Goal: Check status: Check status

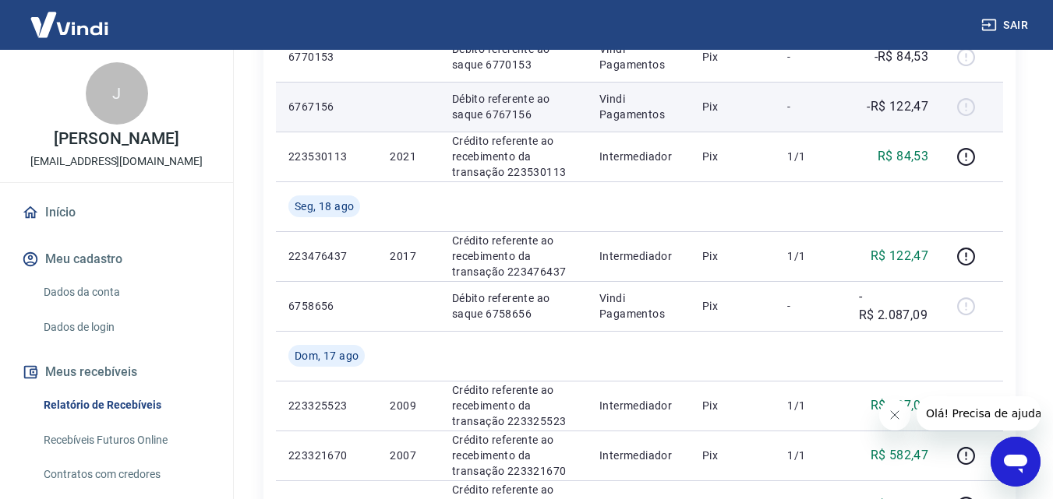
scroll to position [1013, 0]
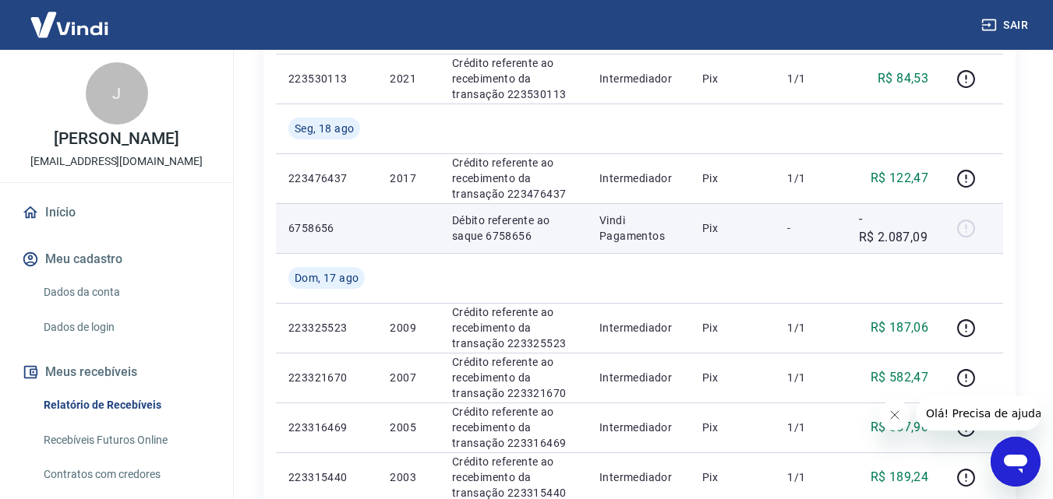
click at [968, 231] on div at bounding box center [971, 228] width 37 height 25
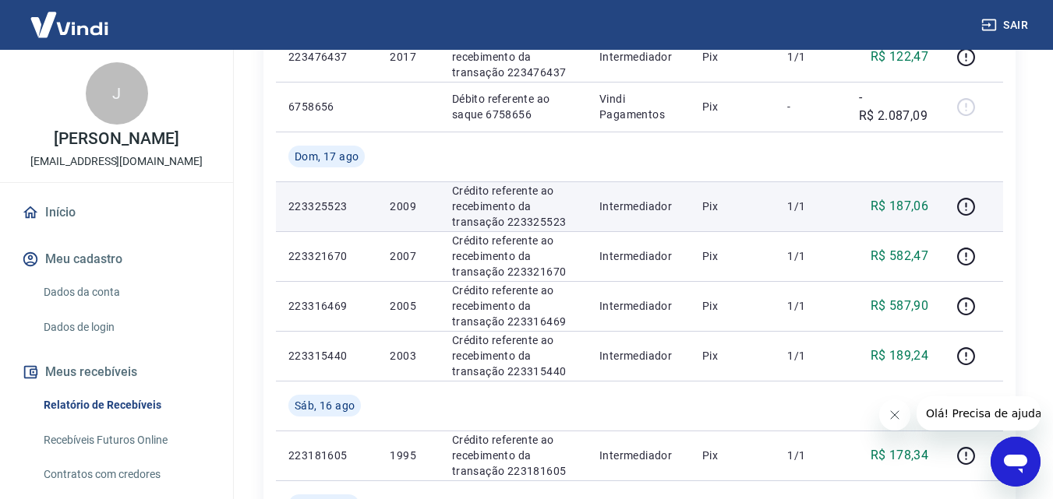
scroll to position [1169, 0]
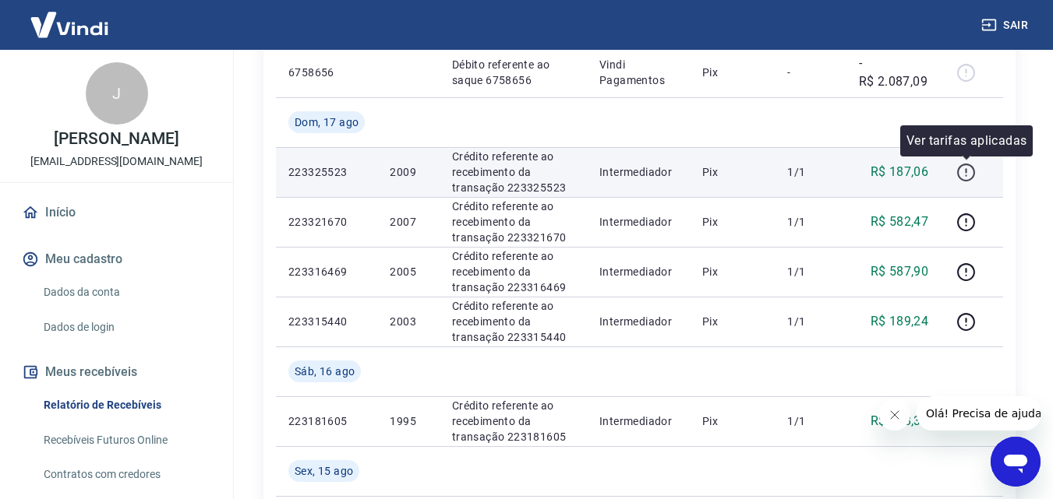
click at [967, 175] on icon "button" at bounding box center [965, 172] width 19 height 19
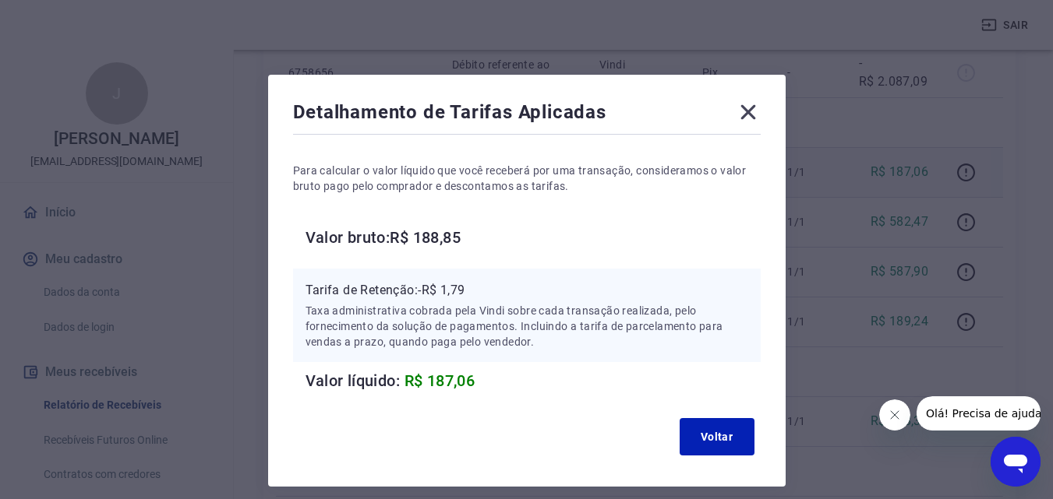
click at [749, 111] on icon at bounding box center [747, 112] width 15 height 15
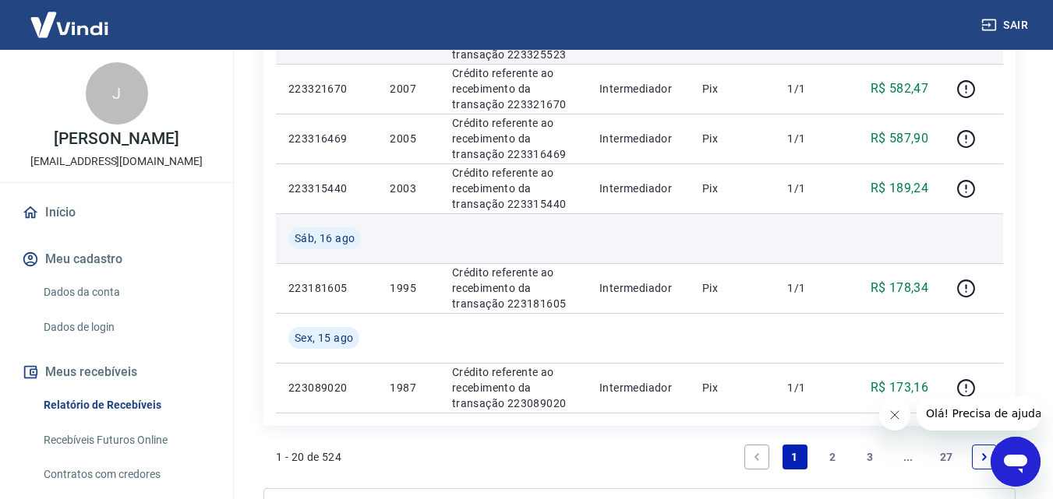
scroll to position [1472, 0]
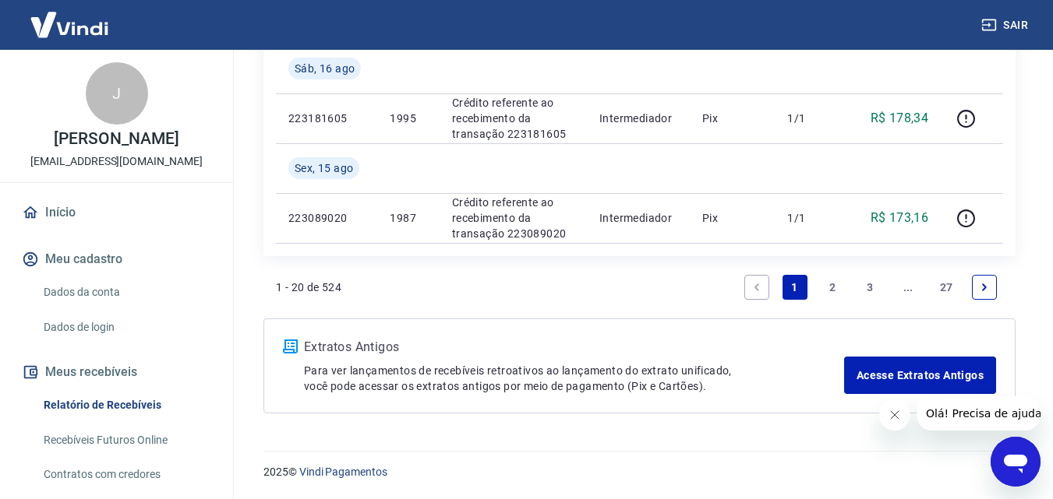
click at [834, 283] on link "2" at bounding box center [832, 287] width 25 height 25
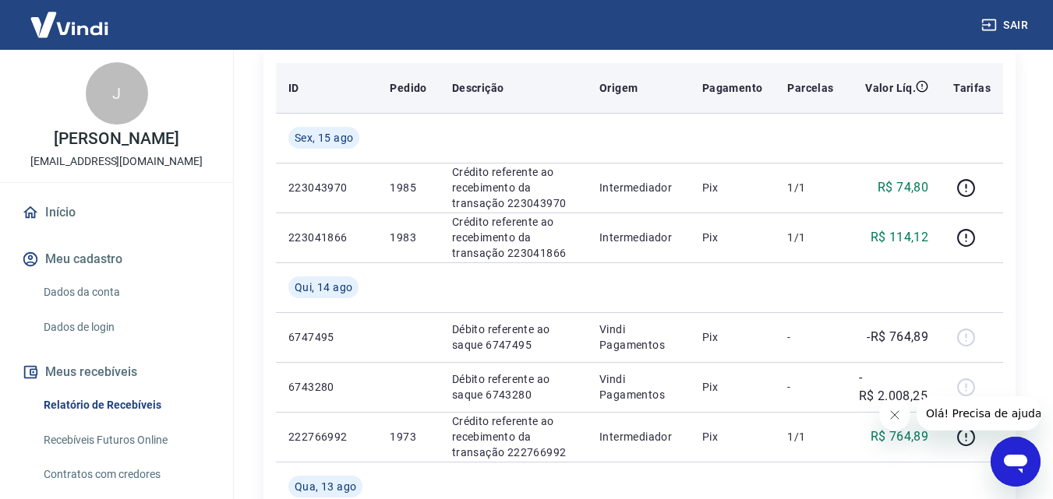
scroll to position [234, 0]
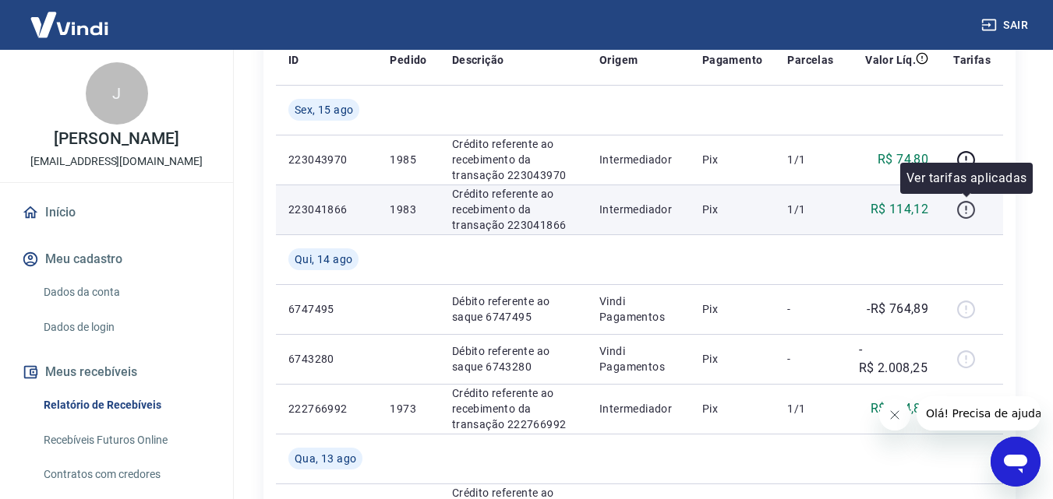
click at [964, 217] on icon "button" at bounding box center [965, 209] width 19 height 19
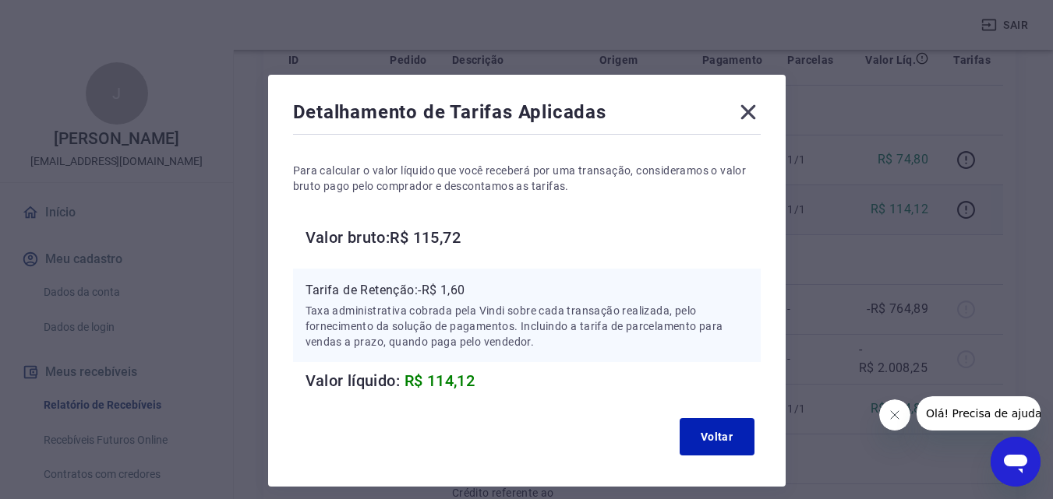
click at [744, 111] on icon at bounding box center [747, 112] width 25 height 25
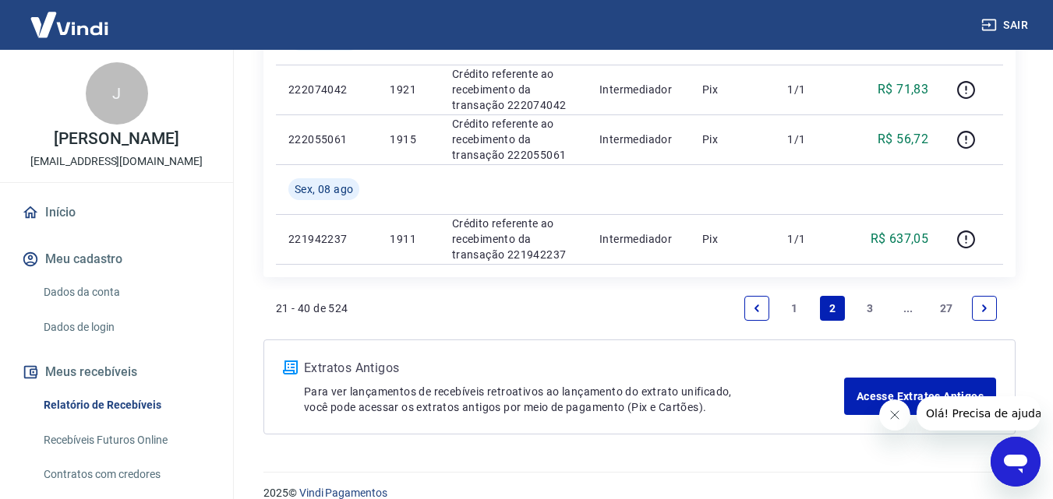
scroll to position [1472, 0]
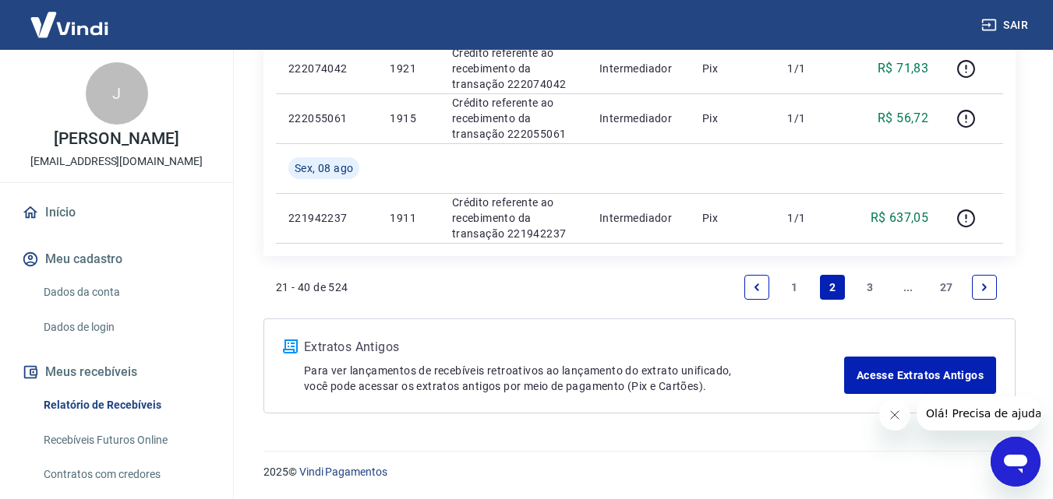
click at [785, 284] on link "1" at bounding box center [794, 287] width 25 height 25
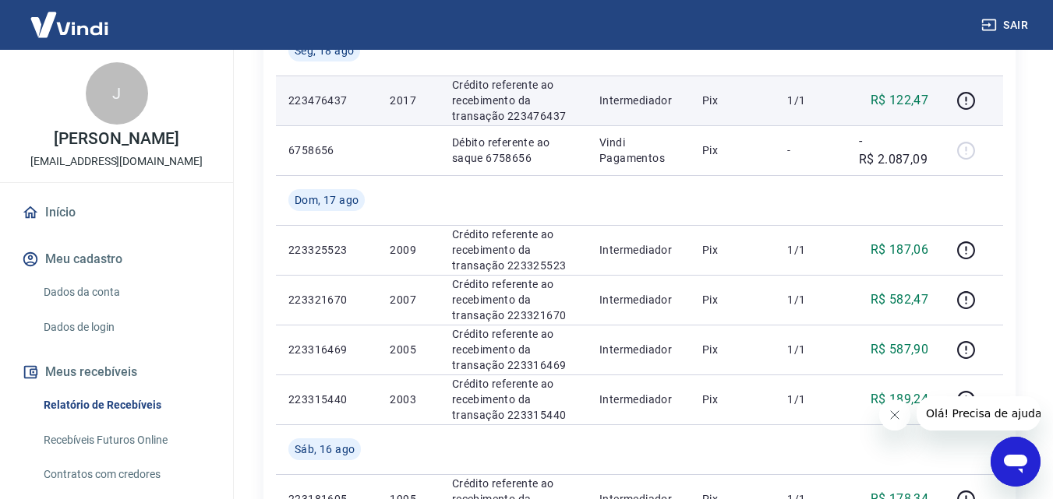
scroll to position [1169, 0]
